Goal: Task Accomplishment & Management: Complete application form

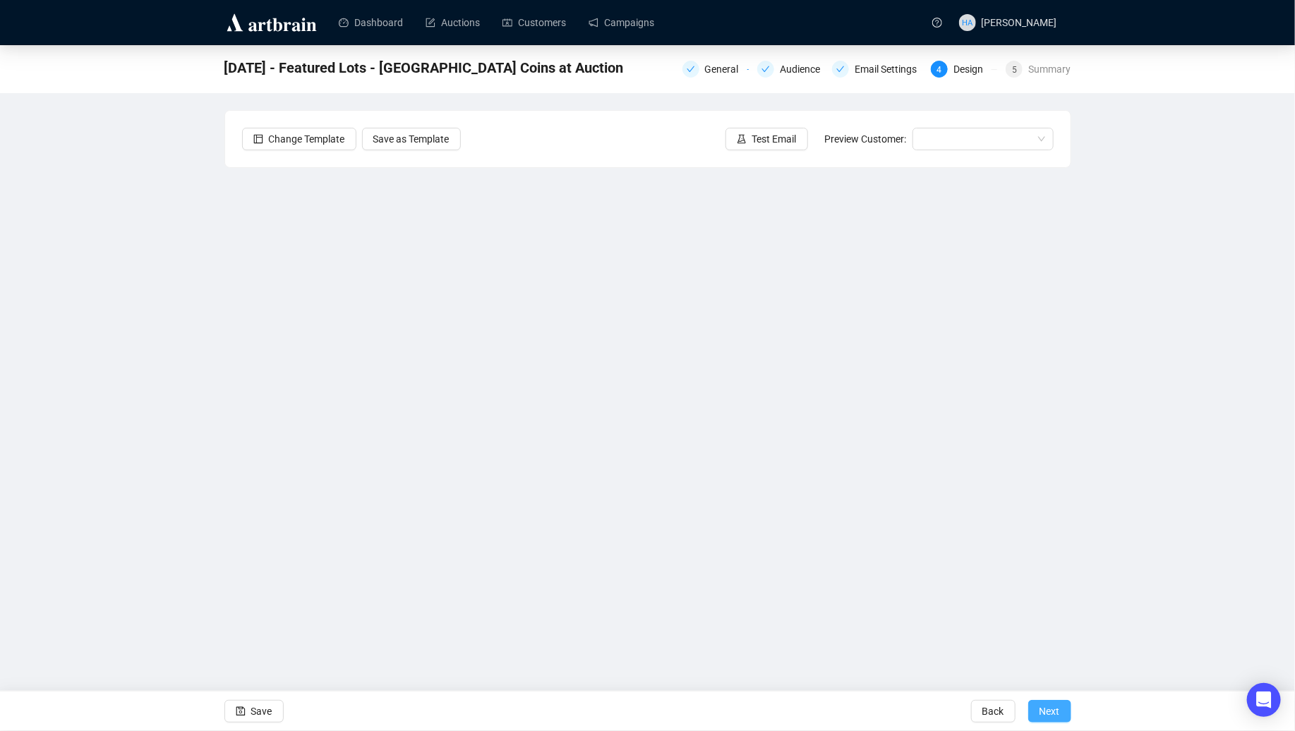
click at [1052, 716] on span "Next" at bounding box center [1050, 712] width 20 height 40
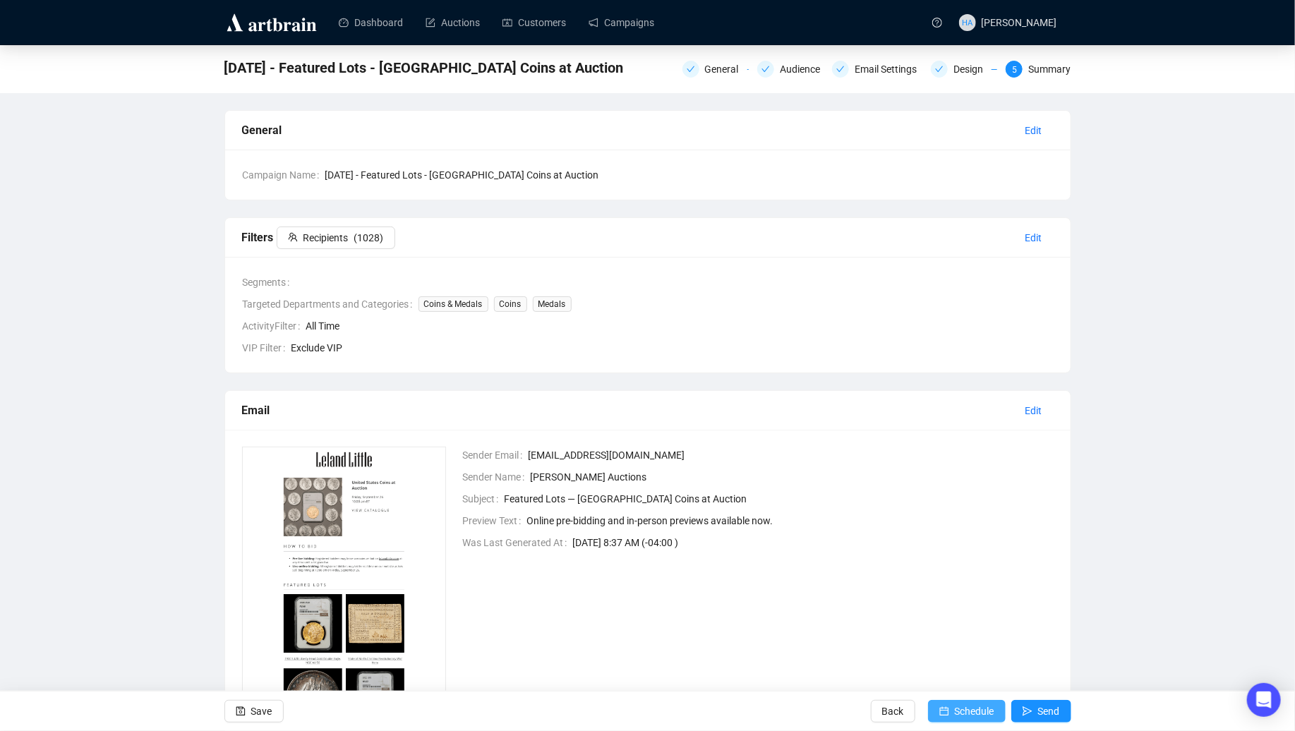
click at [964, 712] on span "Schedule" at bounding box center [975, 712] width 40 height 40
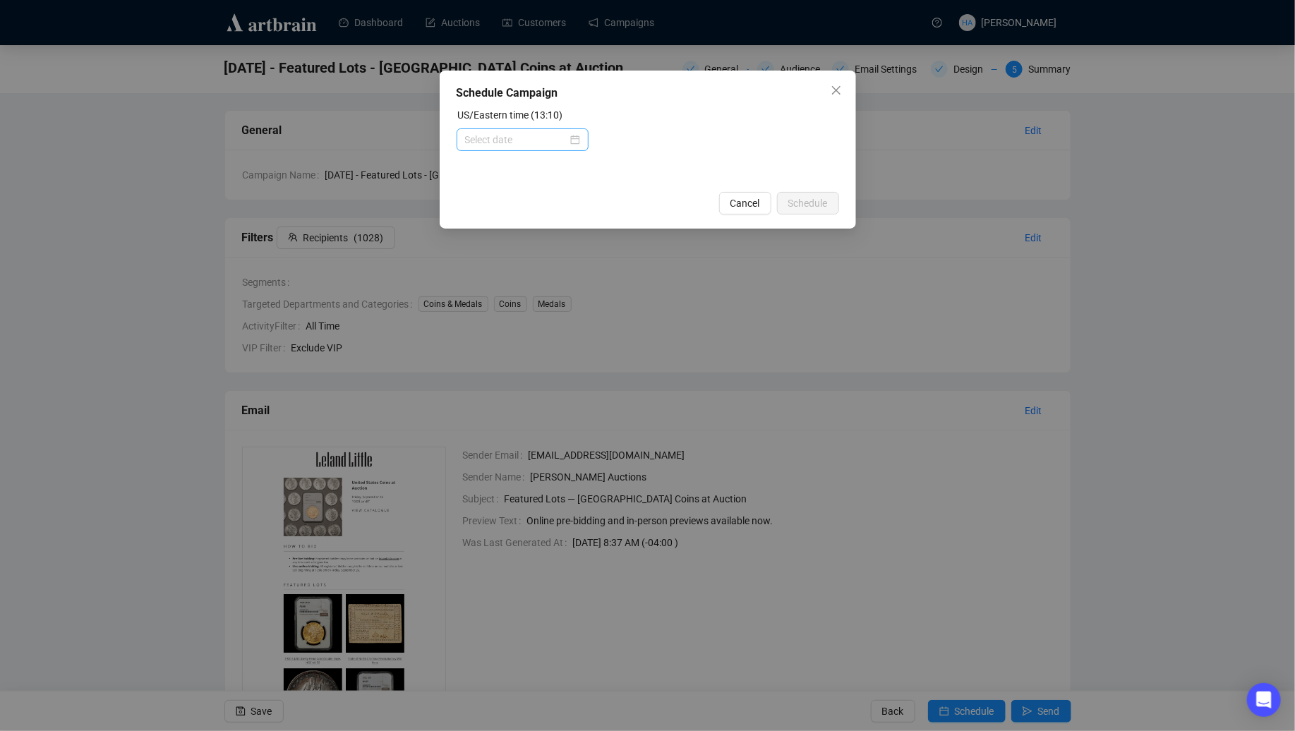
click at [570, 138] on div at bounding box center [522, 140] width 115 height 16
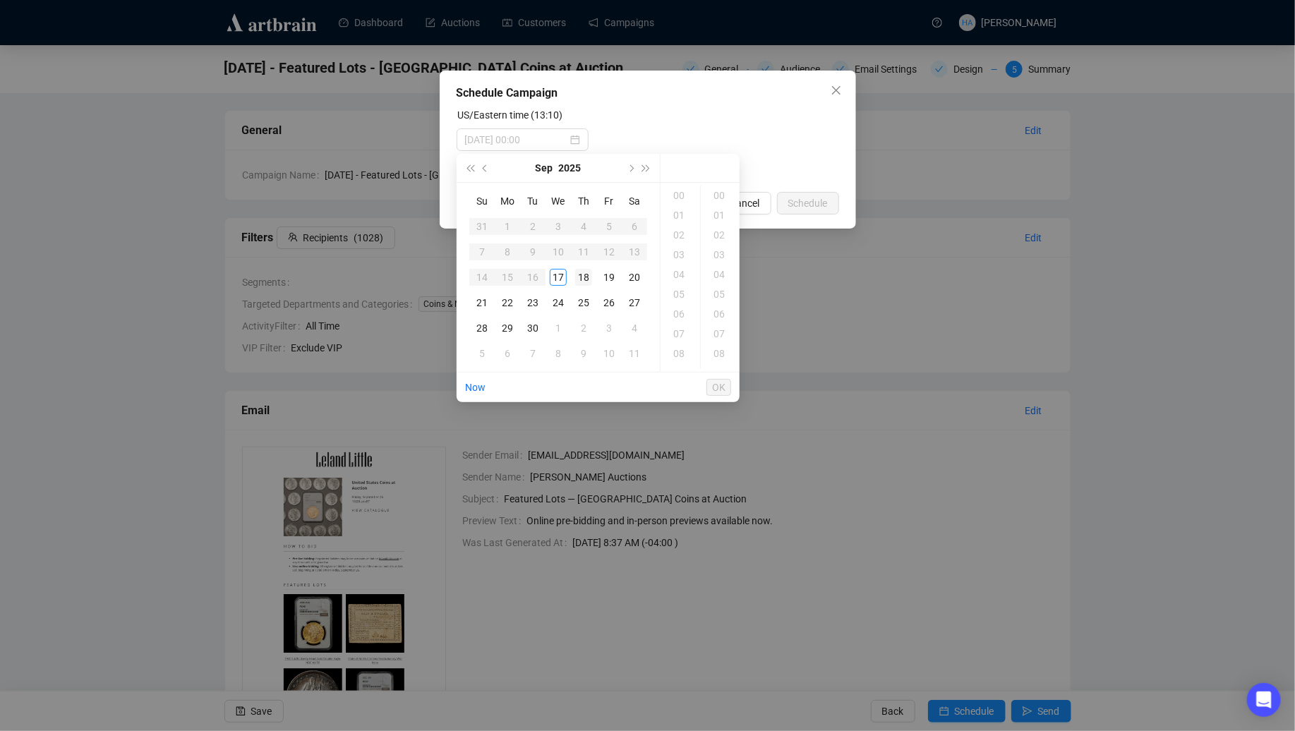
click at [580, 277] on div "18" at bounding box center [583, 277] width 17 height 17
click at [675, 316] on div "11" at bounding box center [681, 316] width 34 height 20
type input "[DATE] 11:00"
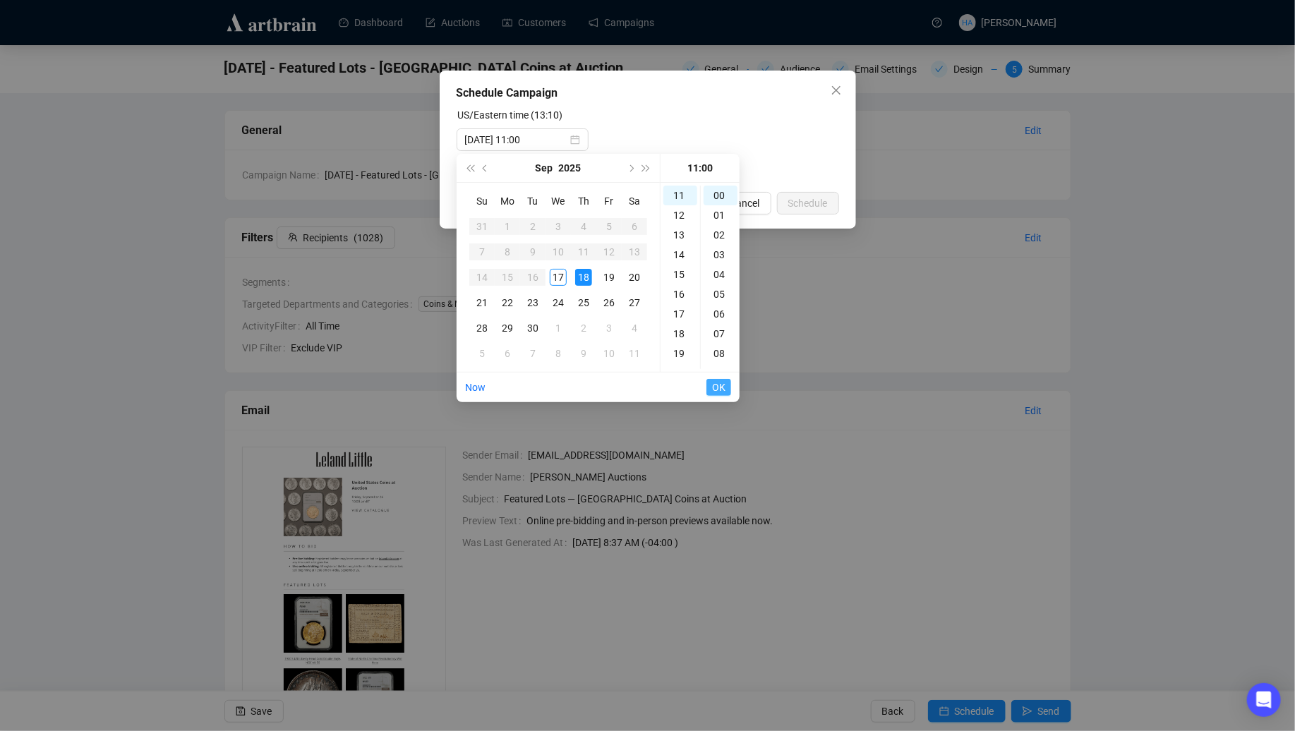
click at [719, 386] on span "OK" at bounding box center [718, 387] width 13 height 27
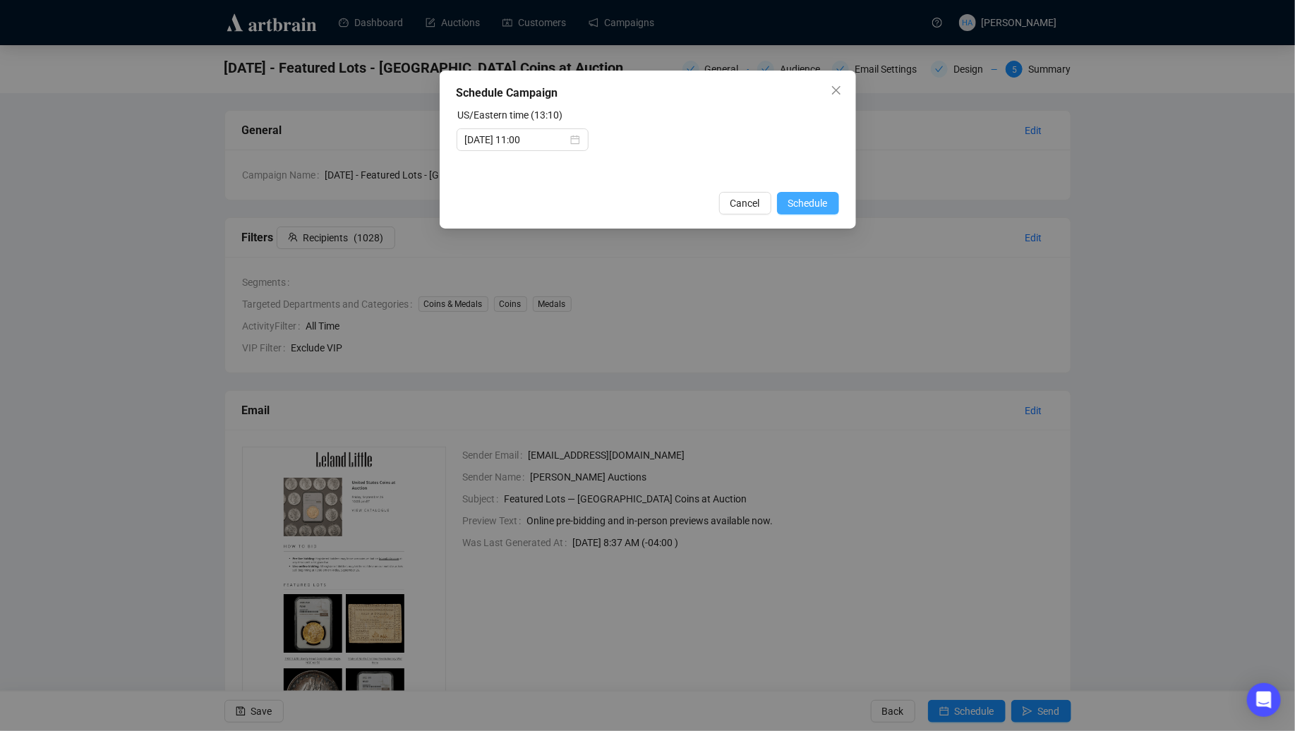
click at [810, 202] on span "Schedule" at bounding box center [809, 204] width 40 height 16
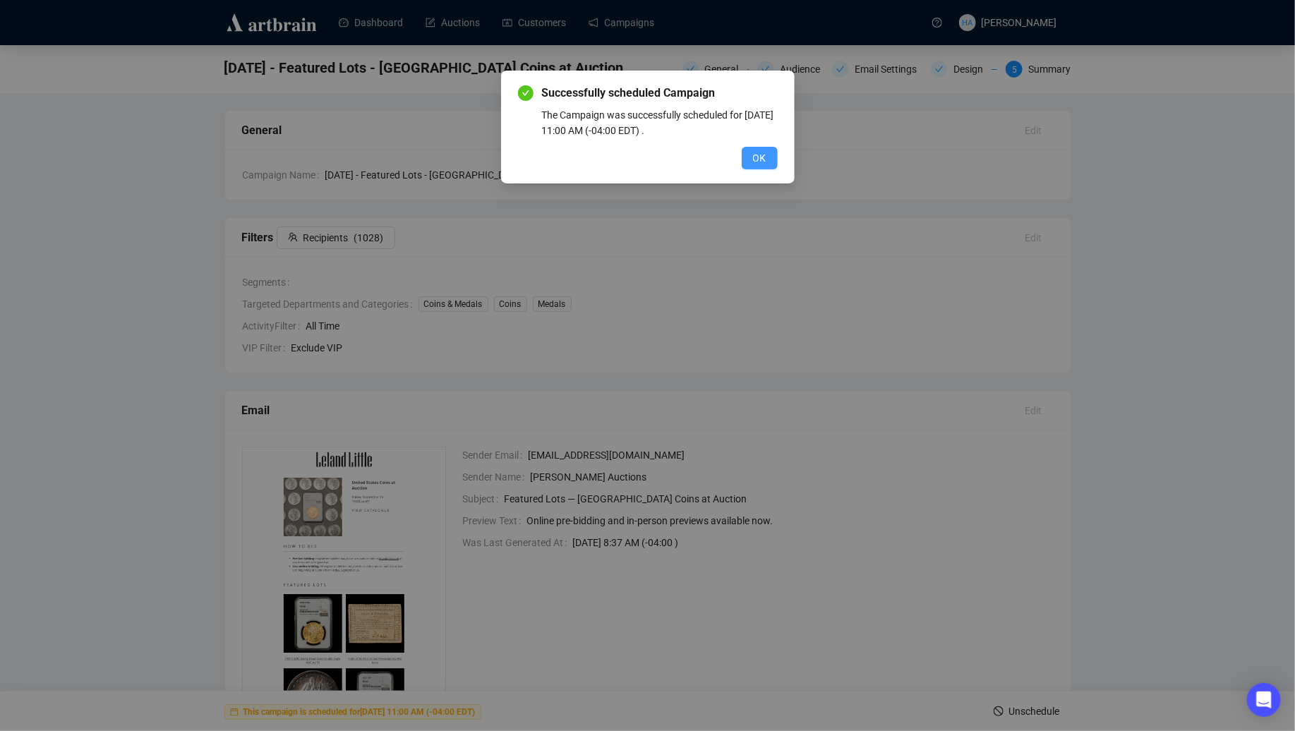
drag, startPoint x: 758, startPoint y: 154, endPoint x: 760, endPoint y: 166, distance: 12.1
click at [759, 154] on span "OK" at bounding box center [759, 158] width 13 height 16
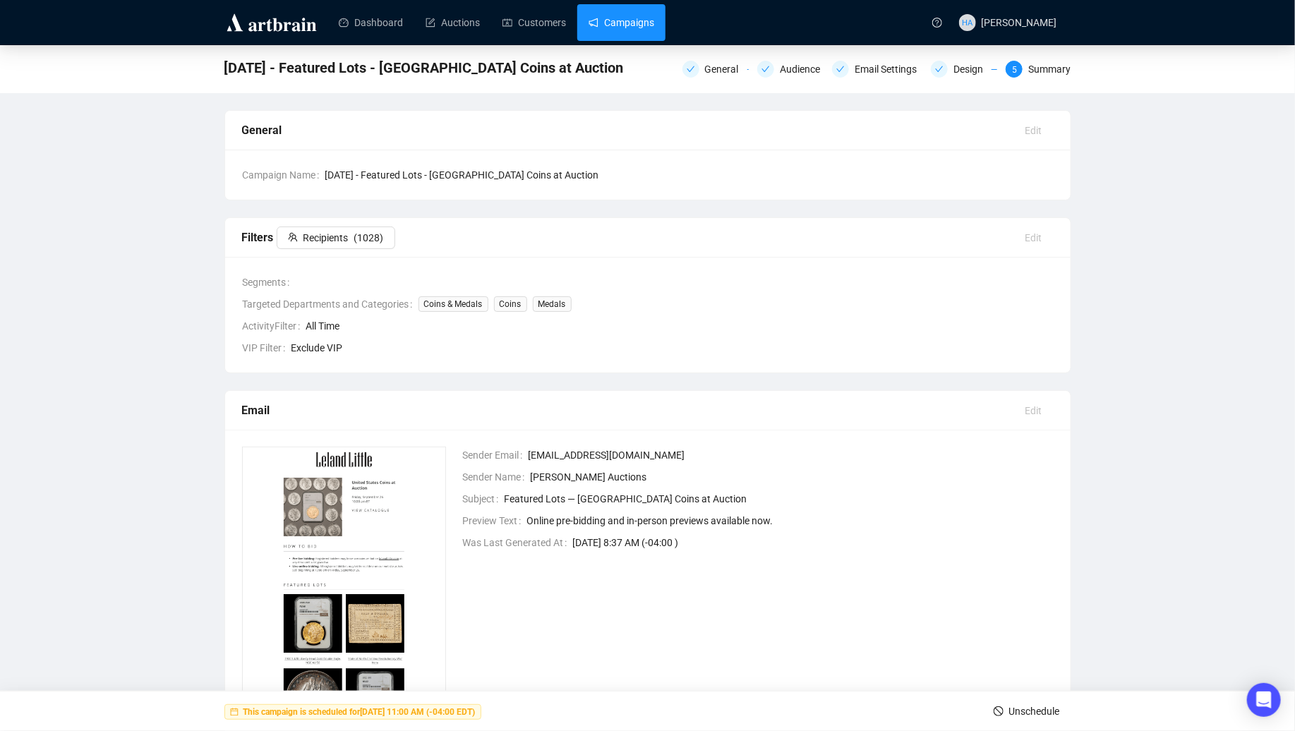
click at [641, 16] on link "Campaigns" at bounding box center [622, 22] width 66 height 37
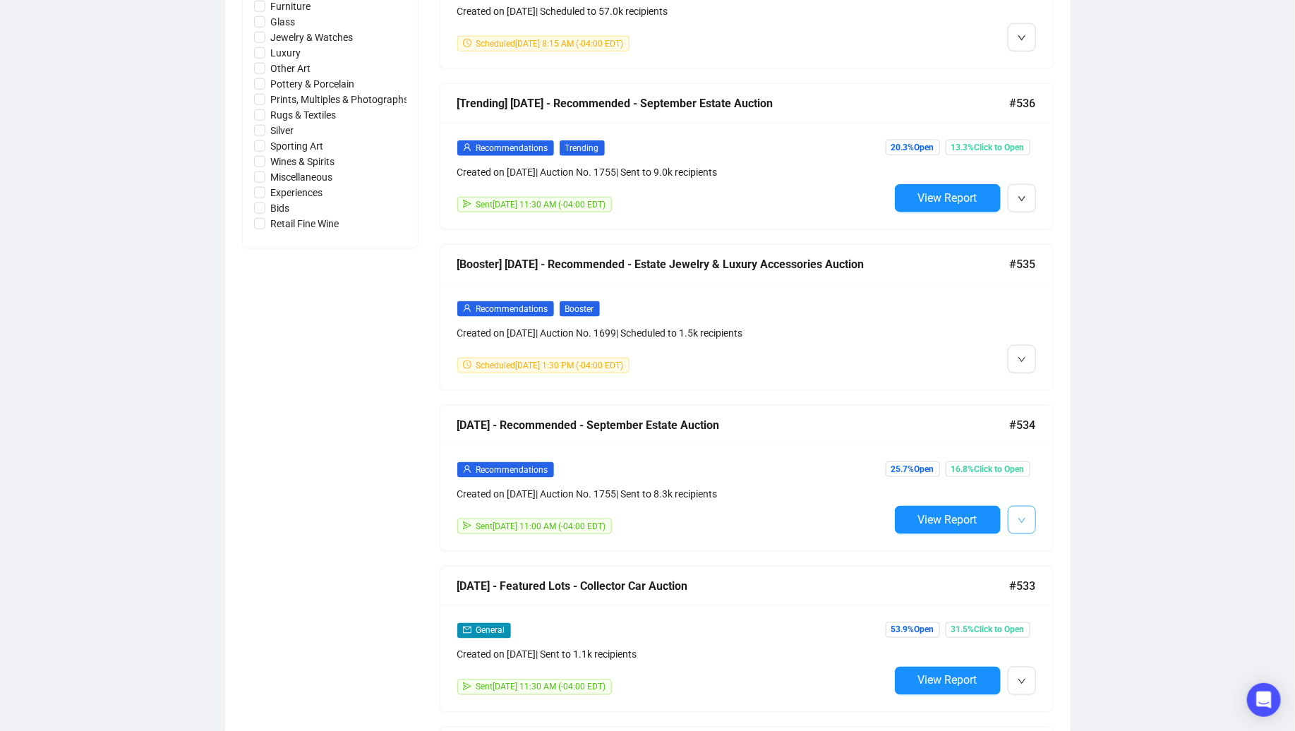
scroll to position [819, 0]
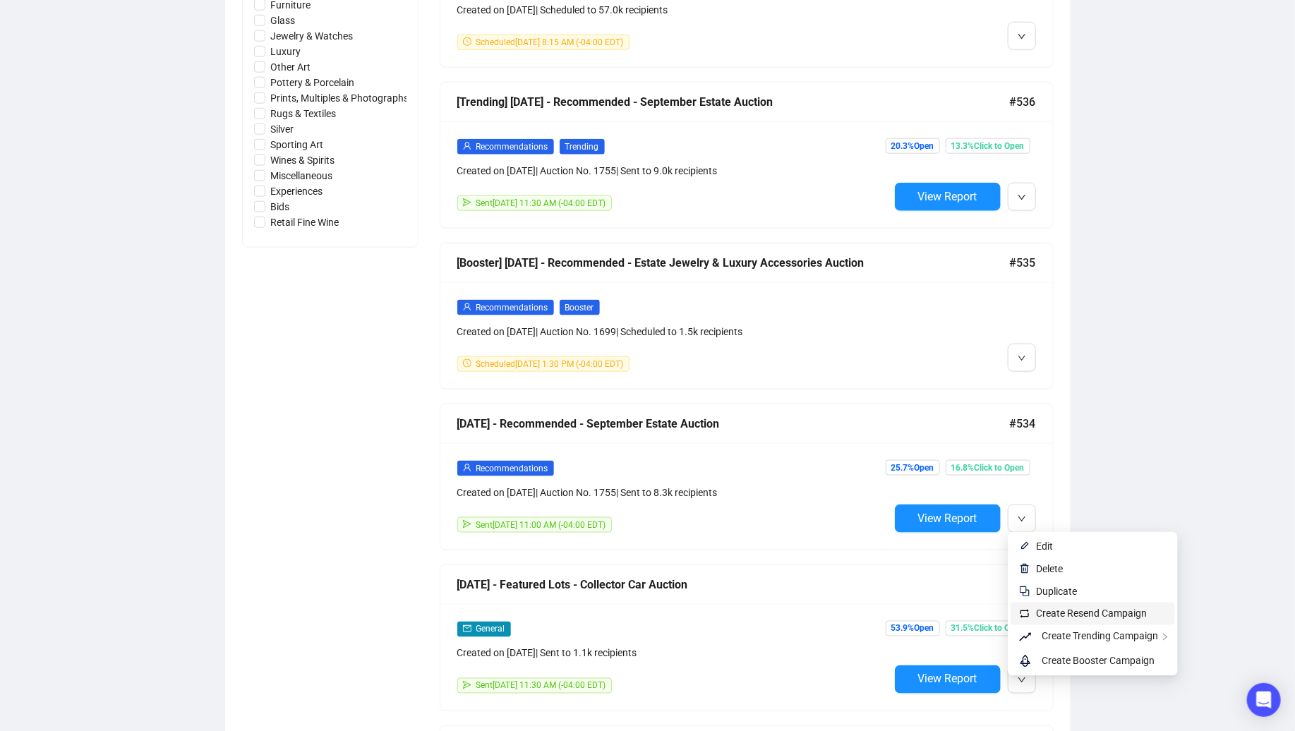
click at [1065, 609] on span "Create Resend Campaign" at bounding box center [1091, 614] width 111 height 11
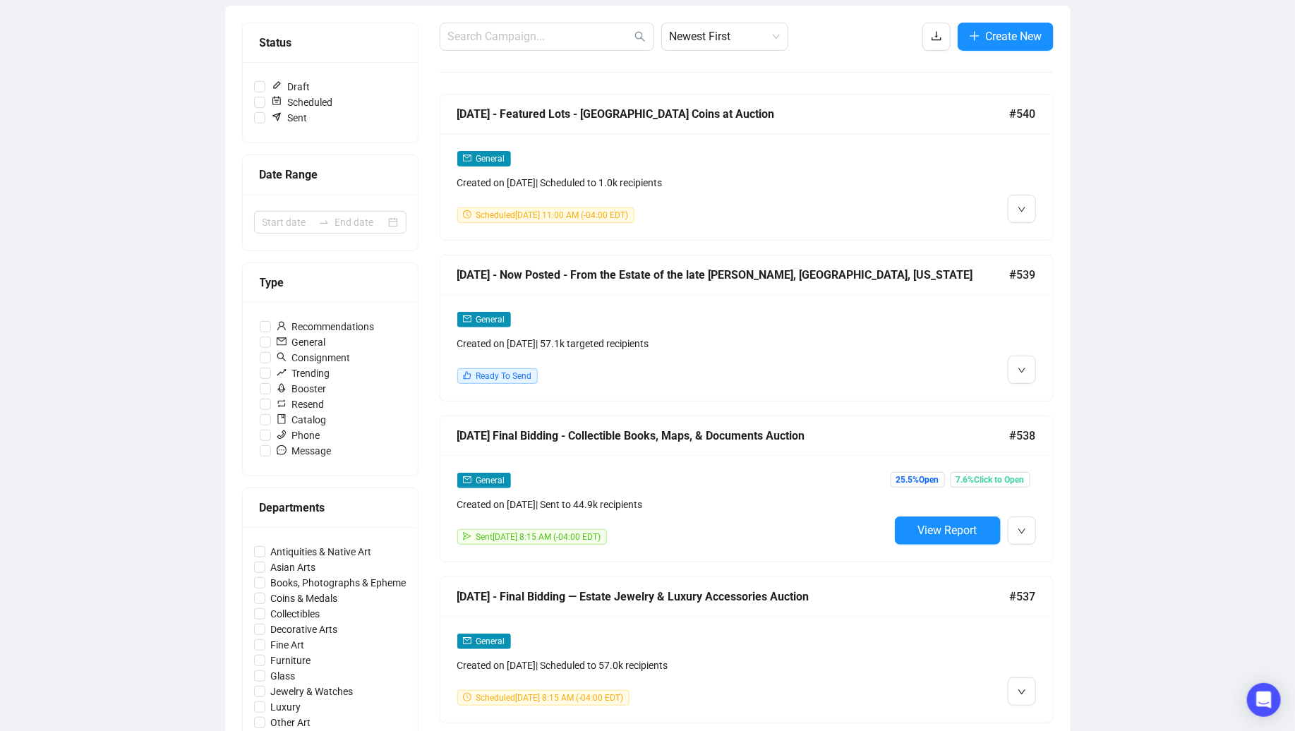
scroll to position [0, 0]
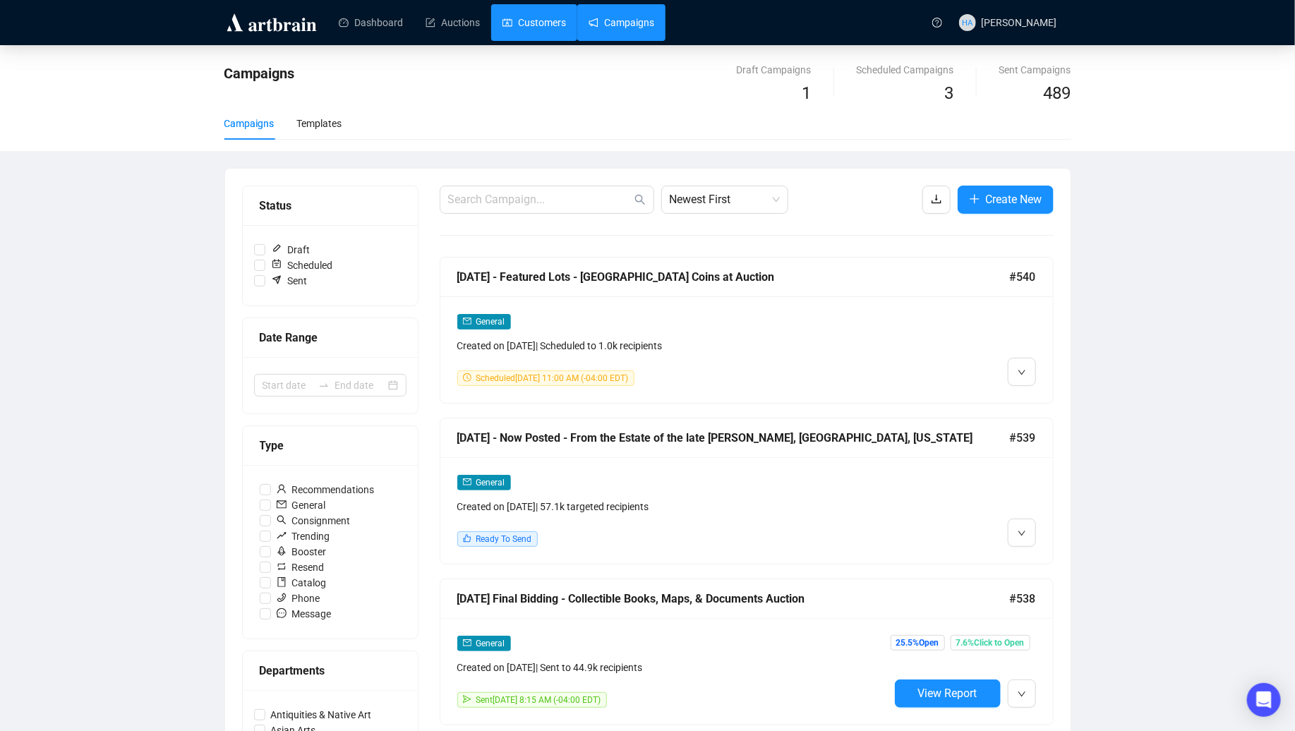
click at [535, 28] on link "Customers" at bounding box center [535, 22] width 64 height 37
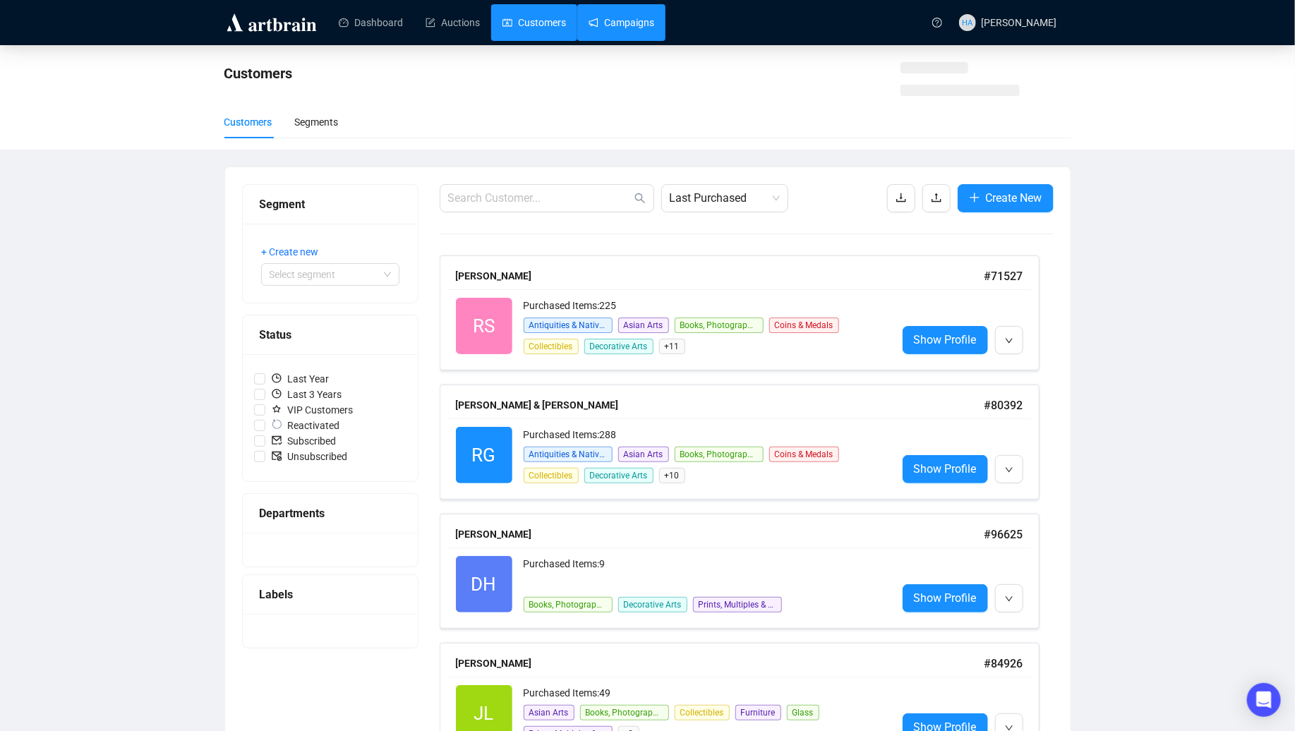
click at [616, 28] on link "Campaigns" at bounding box center [622, 22] width 66 height 37
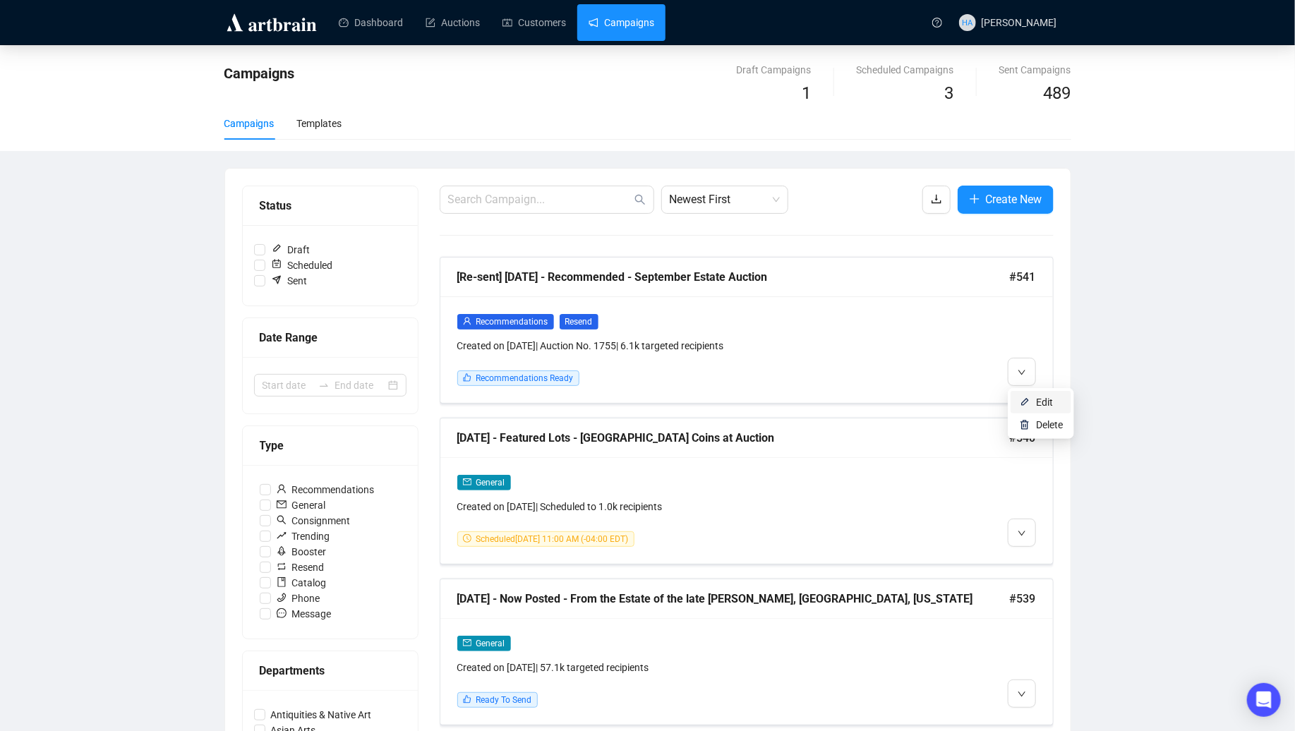
click at [1030, 397] on img at bounding box center [1024, 402] width 11 height 11
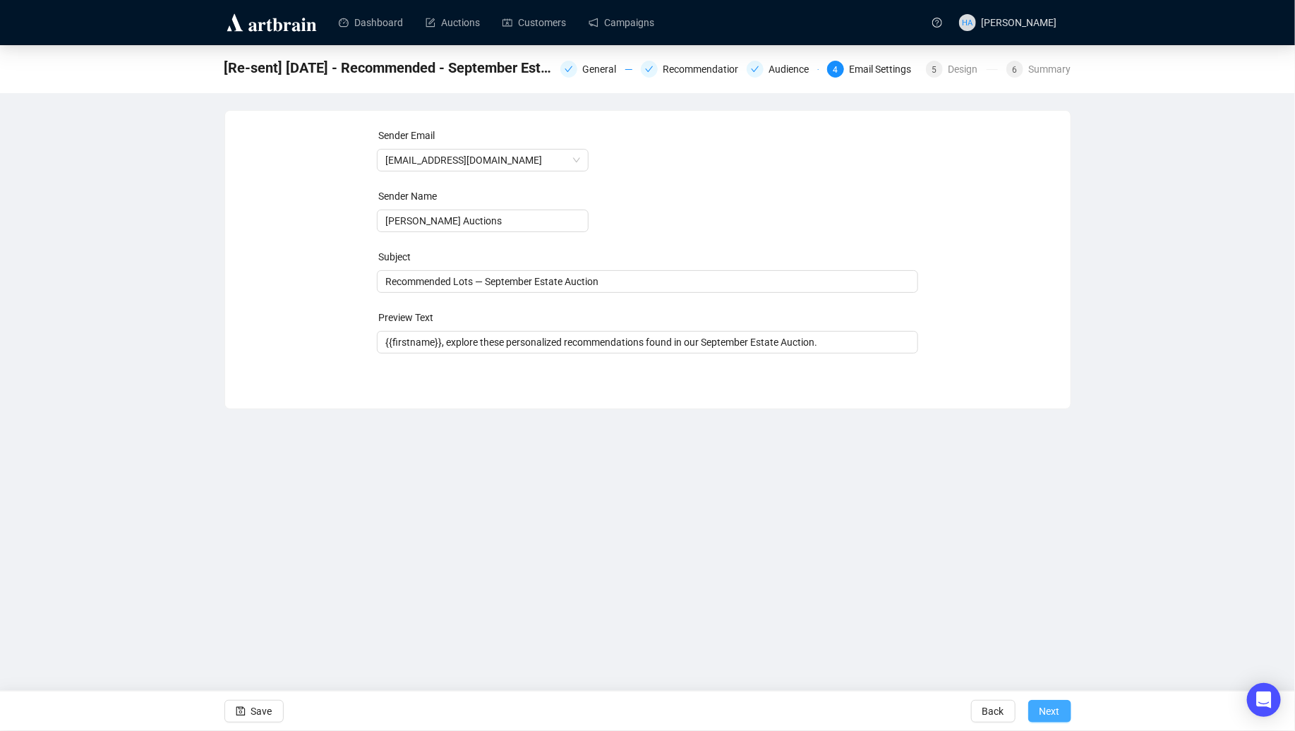
click at [1046, 710] on span "Next" at bounding box center [1050, 712] width 20 height 40
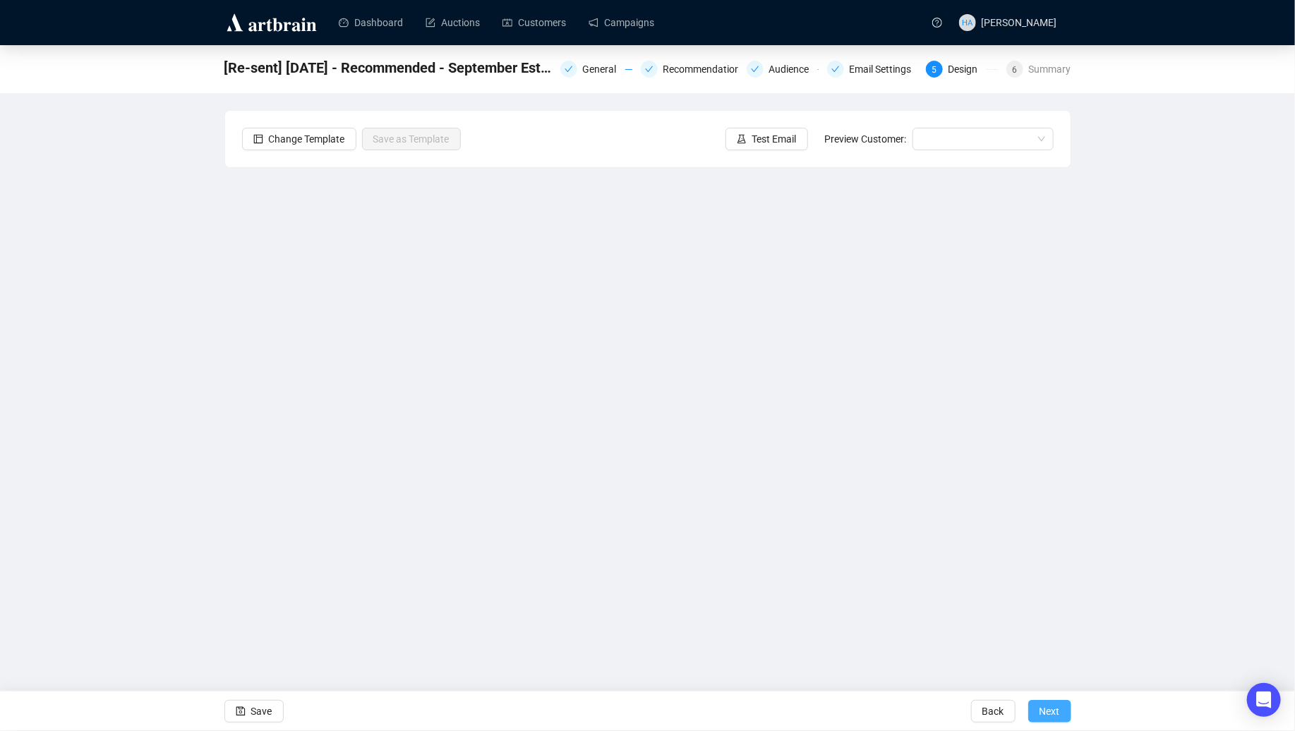
click at [1041, 709] on span "Next" at bounding box center [1050, 712] width 20 height 40
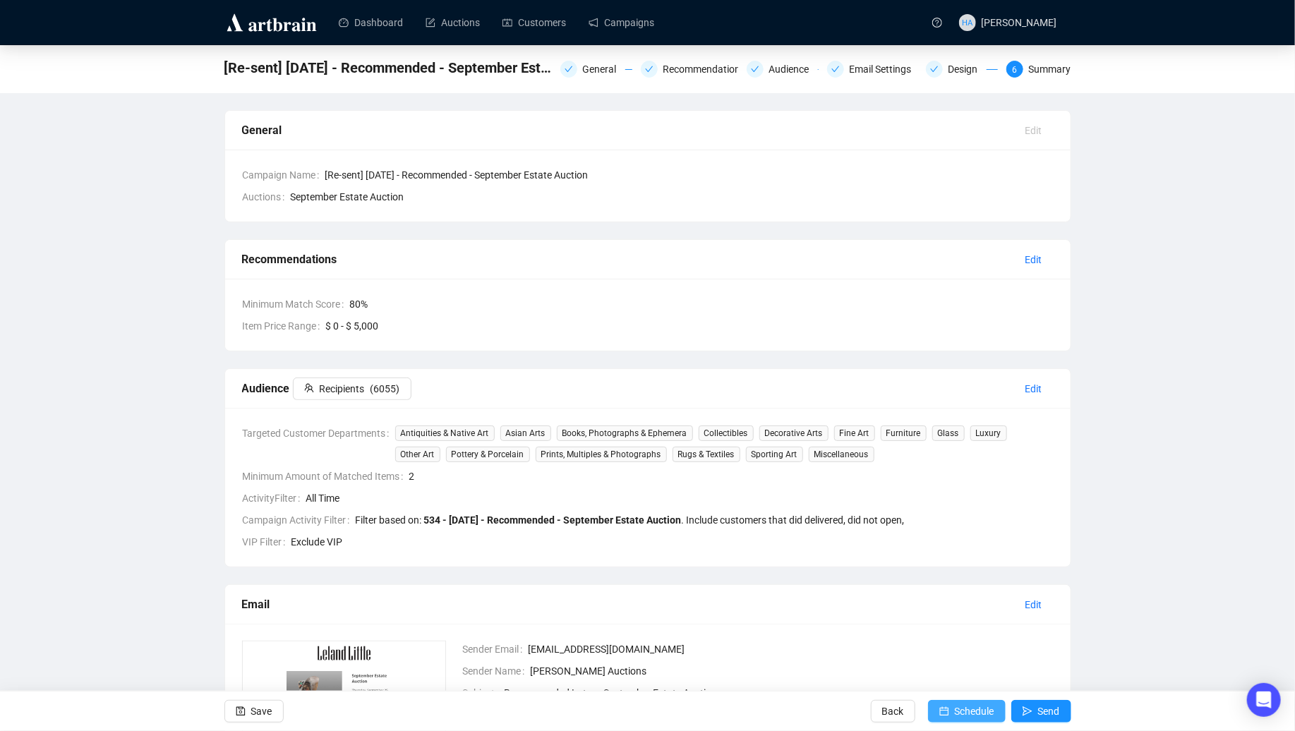
click at [968, 711] on span "Schedule" at bounding box center [975, 712] width 40 height 40
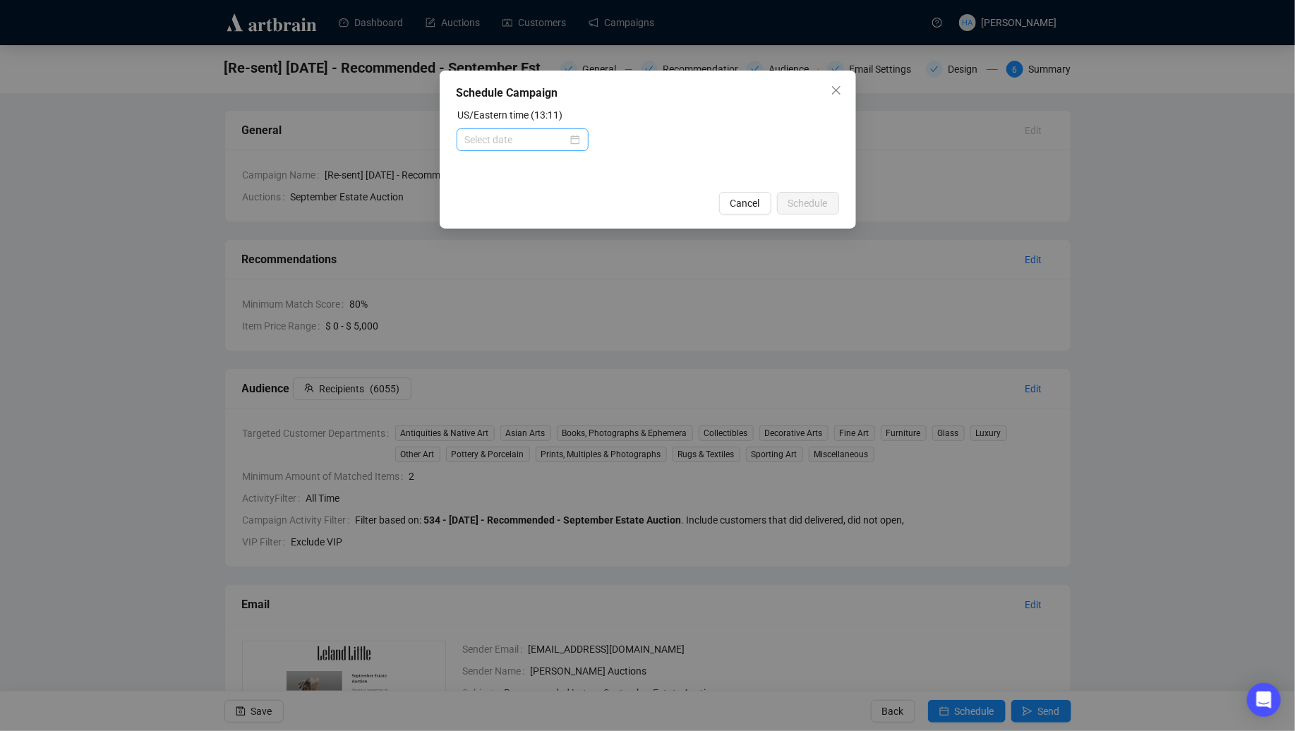
click at [571, 141] on div at bounding box center [522, 140] width 115 height 16
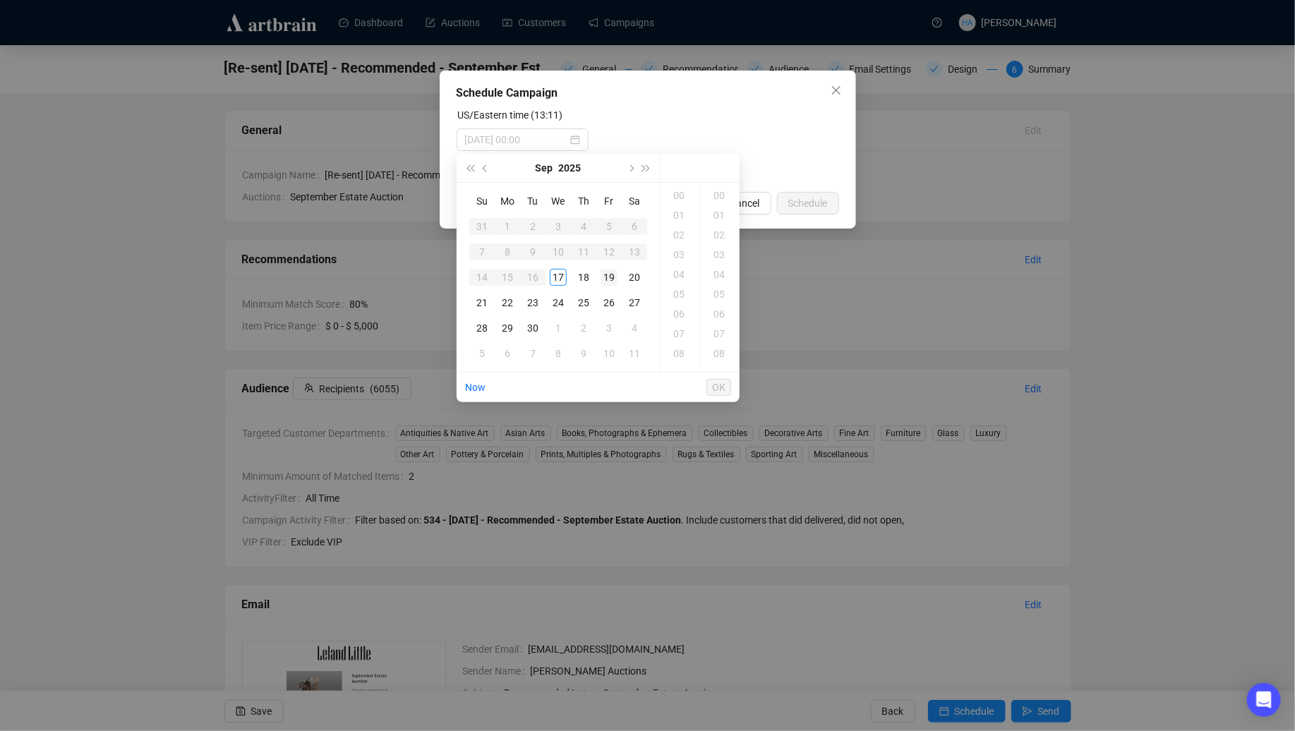
click at [611, 276] on div "19" at bounding box center [609, 277] width 17 height 17
click at [680, 311] on div "10" at bounding box center [681, 307] width 34 height 20
click at [718, 281] on div "30" at bounding box center [721, 283] width 34 height 20
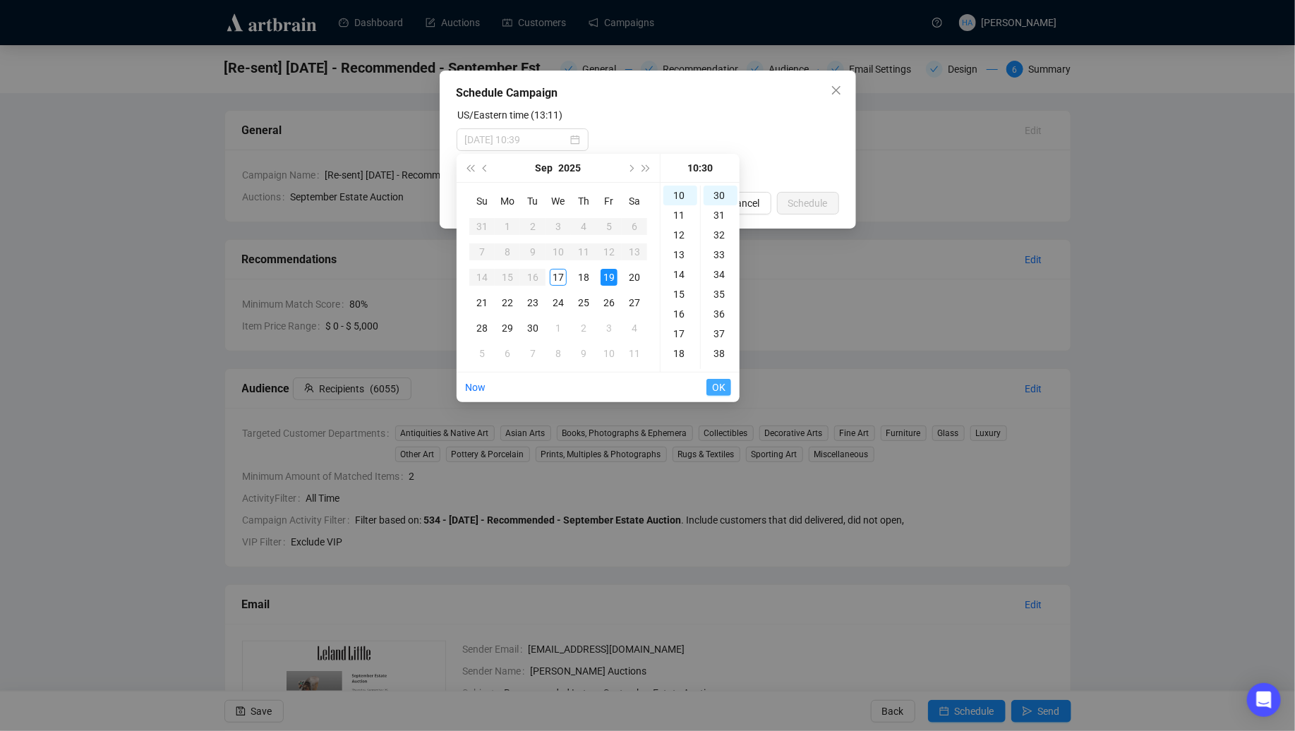
type input "[DATE] 10:30"
click at [719, 381] on span "OK" at bounding box center [718, 387] width 13 height 27
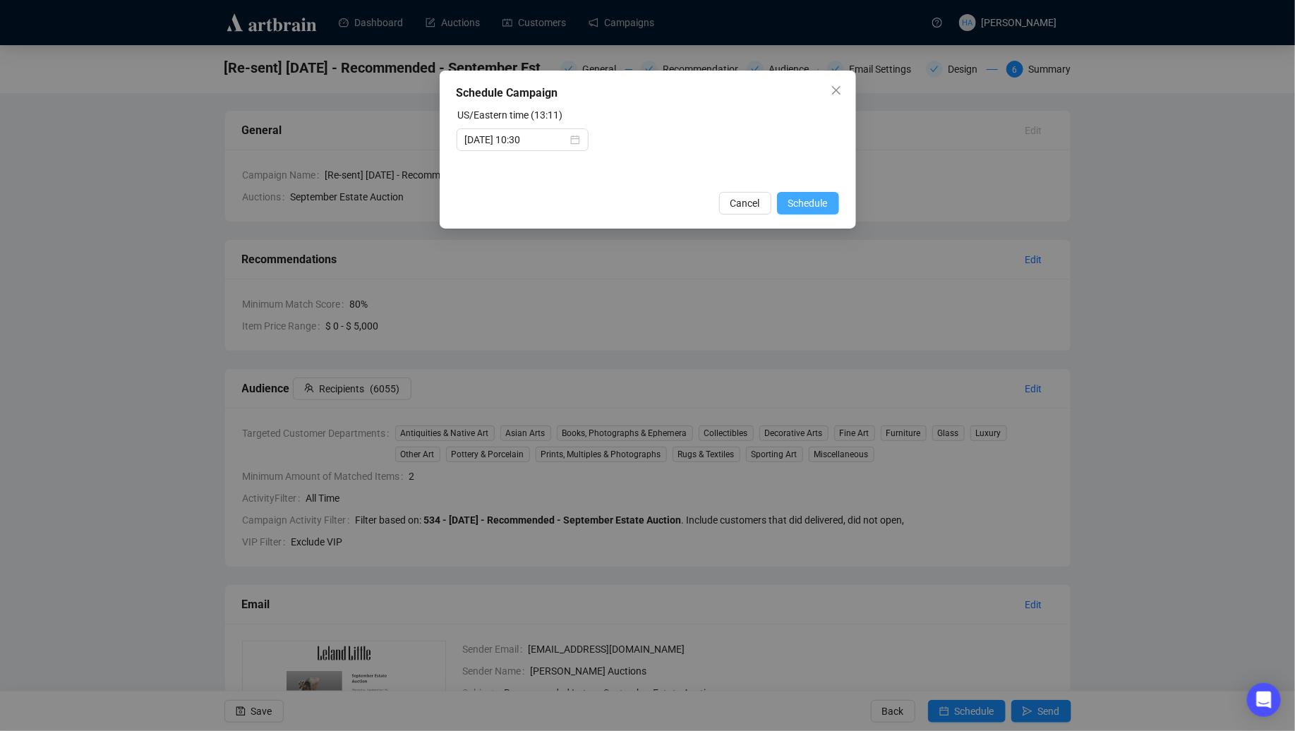
click at [805, 205] on span "Schedule" at bounding box center [809, 204] width 40 height 16
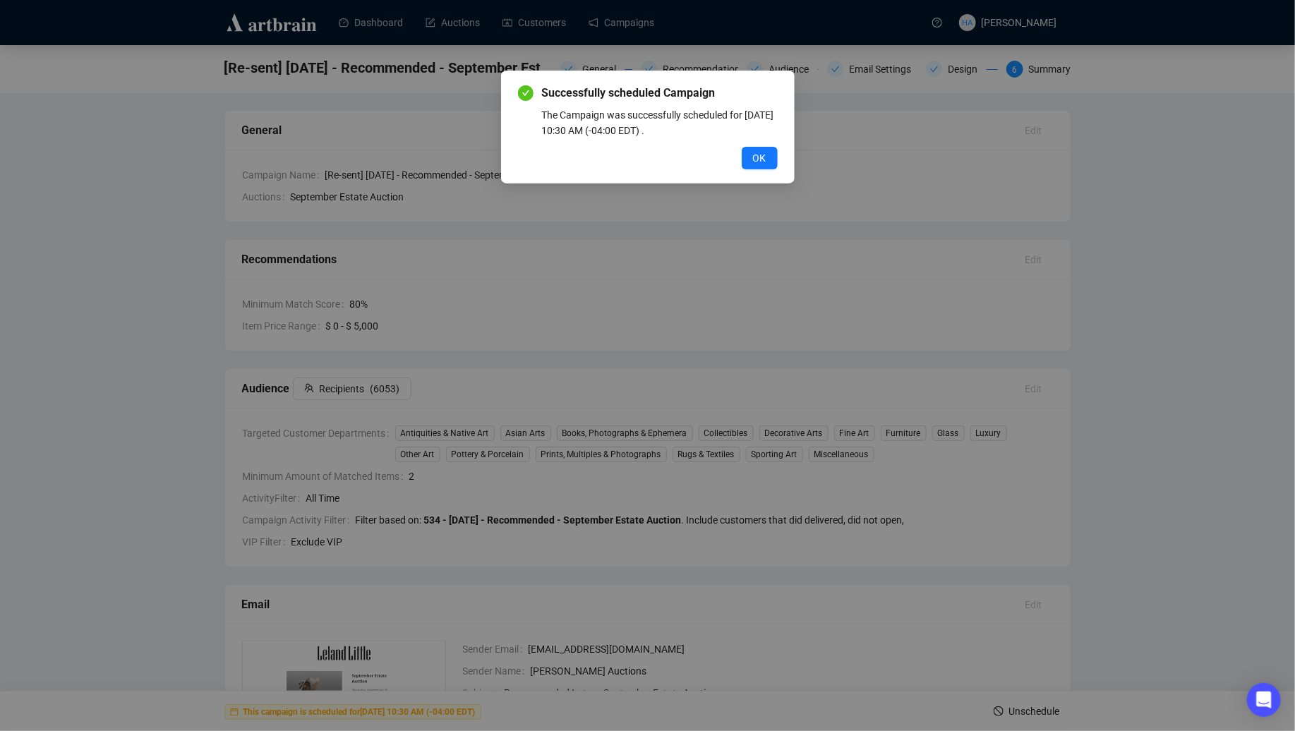
drag, startPoint x: 759, startPoint y: 157, endPoint x: 750, endPoint y: 150, distance: 11.0
click at [758, 155] on span "OK" at bounding box center [759, 158] width 13 height 16
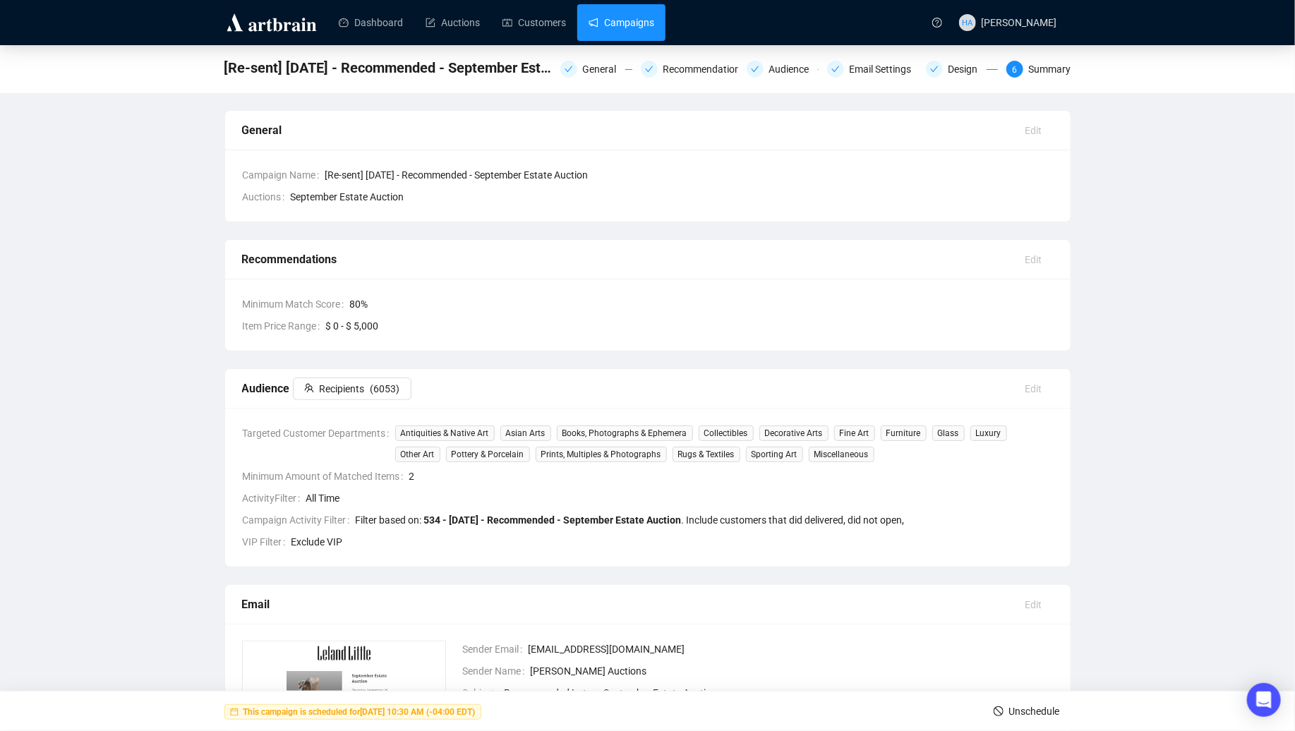
click at [641, 23] on link "Campaigns" at bounding box center [622, 22] width 66 height 37
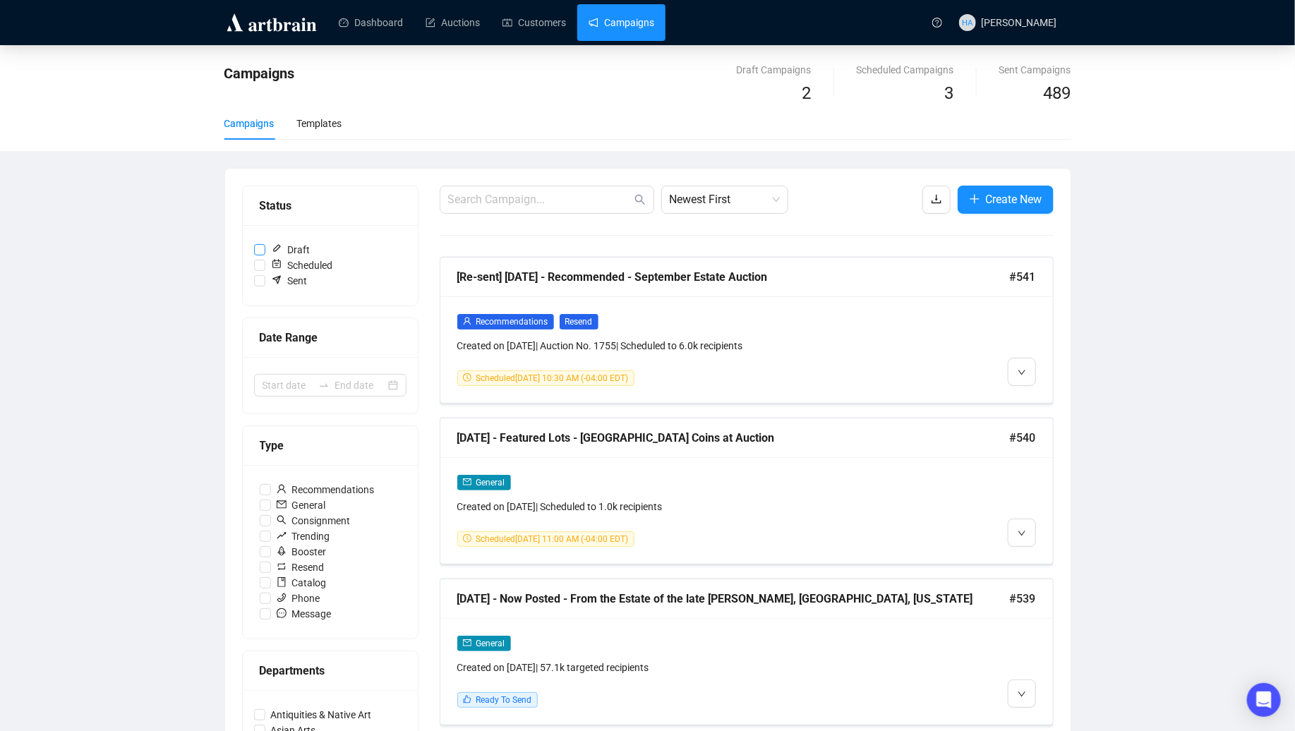
click at [262, 246] on input "Draft" at bounding box center [259, 249] width 11 height 11
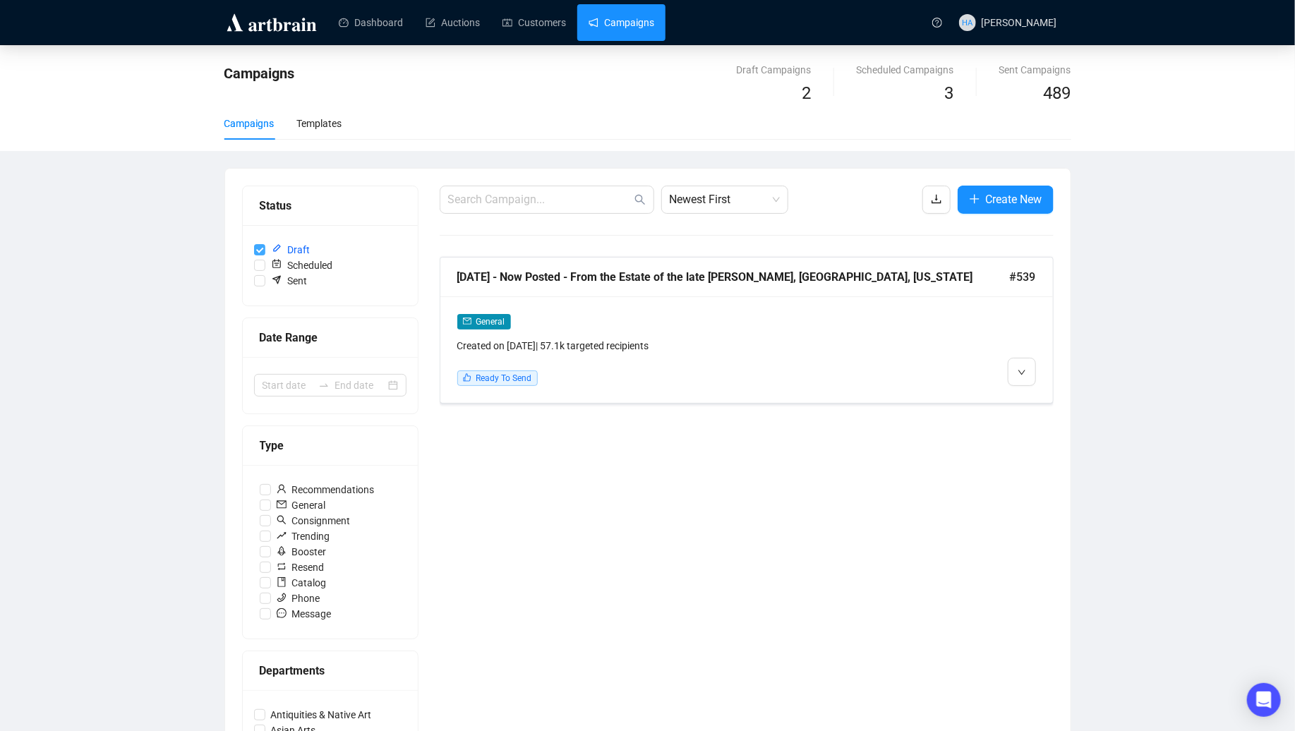
click at [261, 249] on input "Draft" at bounding box center [259, 249] width 11 height 11
checkbox input "false"
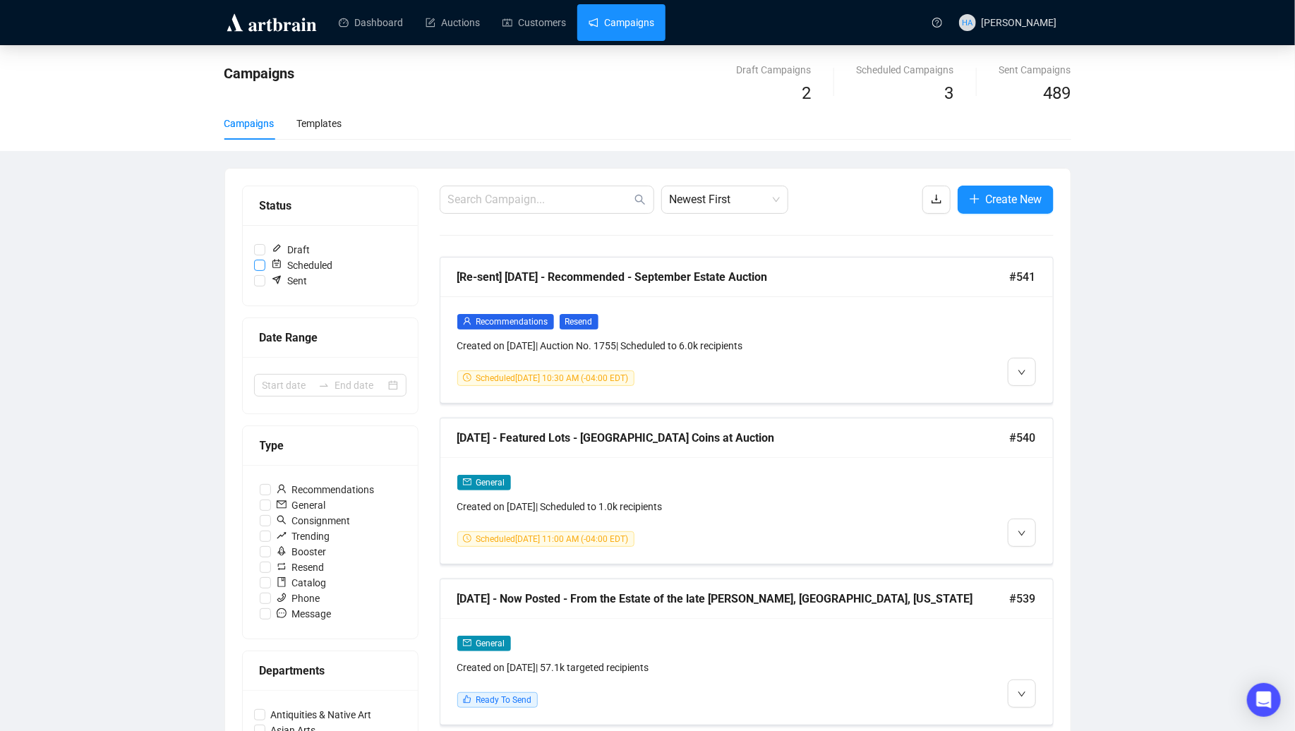
click at [261, 263] on input "Scheduled" at bounding box center [259, 265] width 11 height 11
click at [261, 264] on input "Scheduled" at bounding box center [259, 265] width 11 height 11
checkbox input "false"
